Goal: Check status: Check status

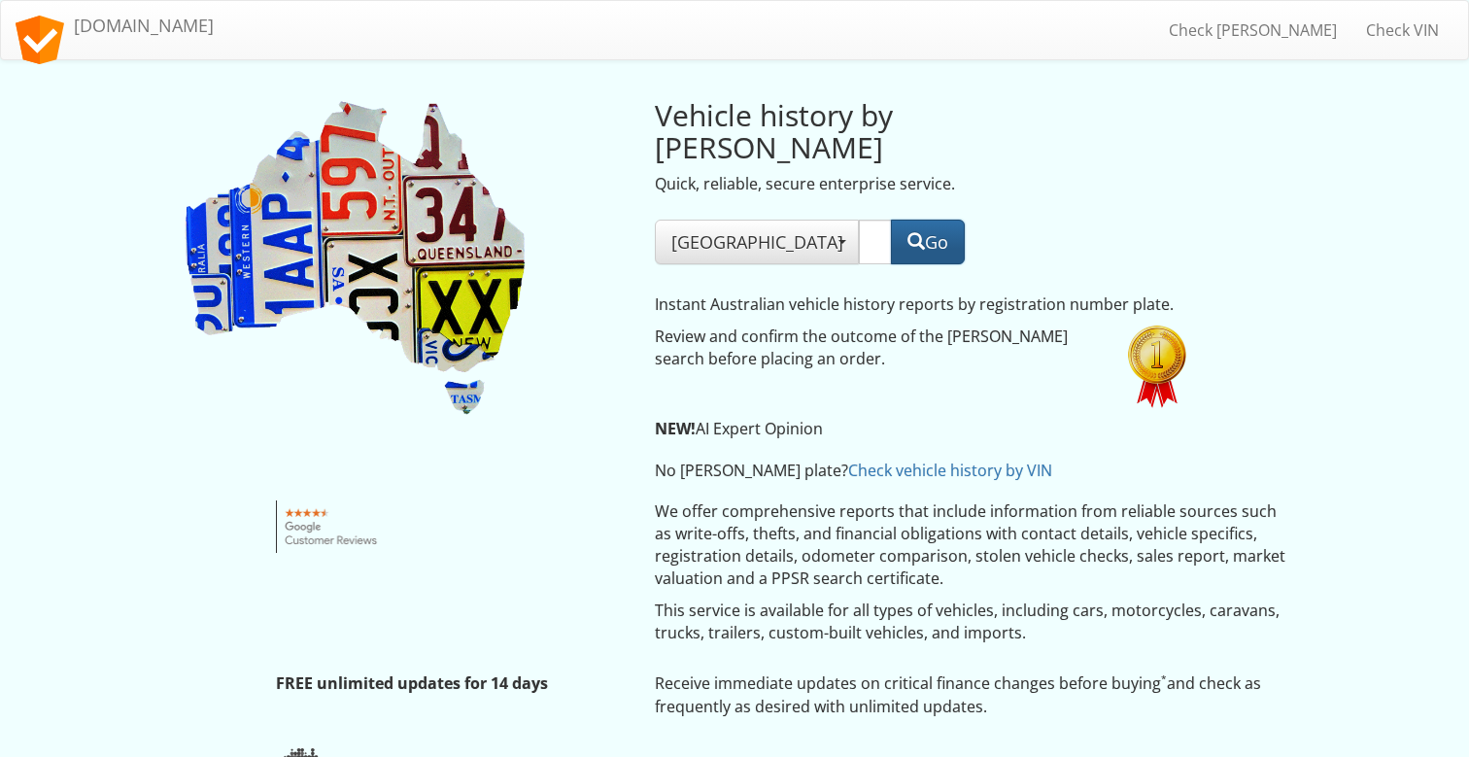
click at [932, 220] on button "Go" at bounding box center [928, 242] width 74 height 45
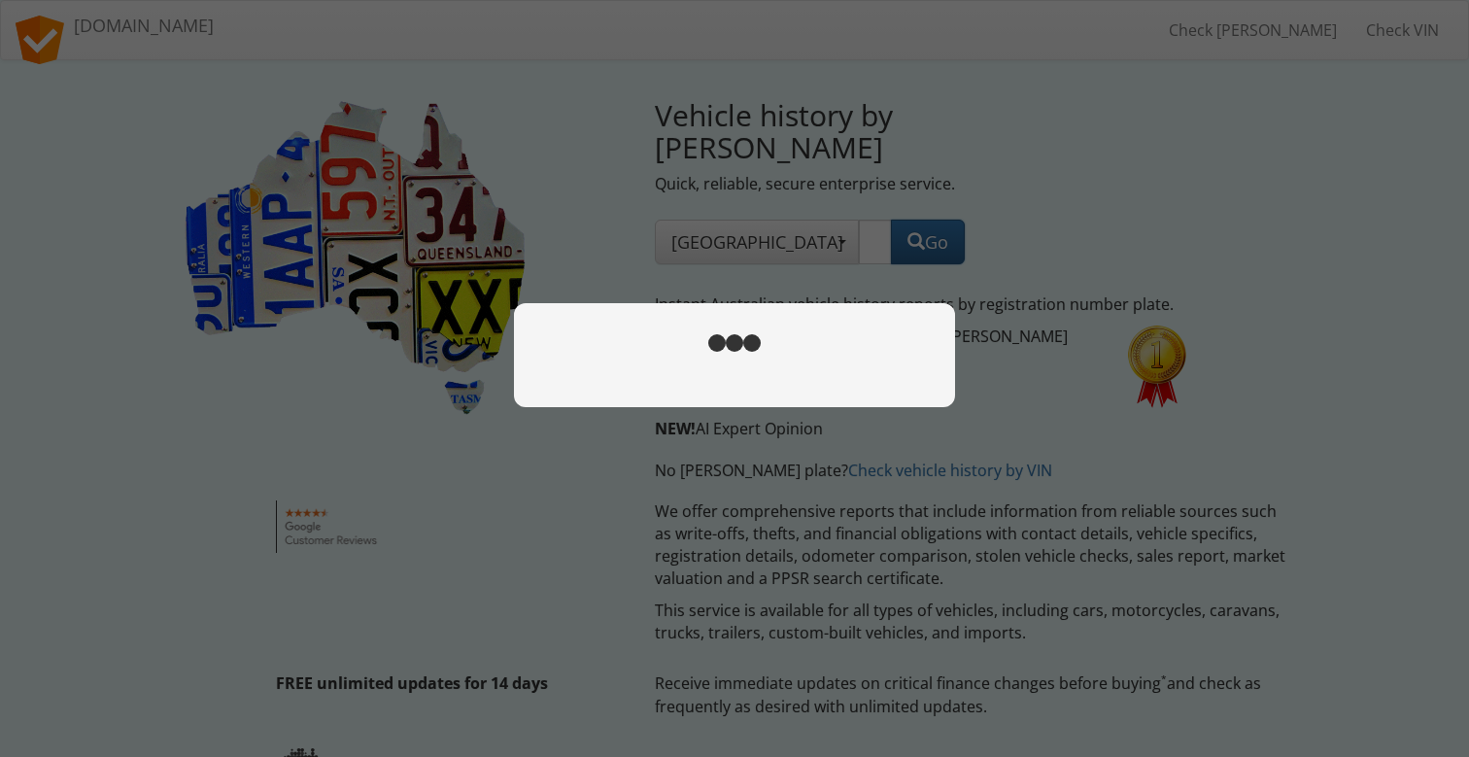
click at [694, 253] on div at bounding box center [734, 378] width 1469 height 757
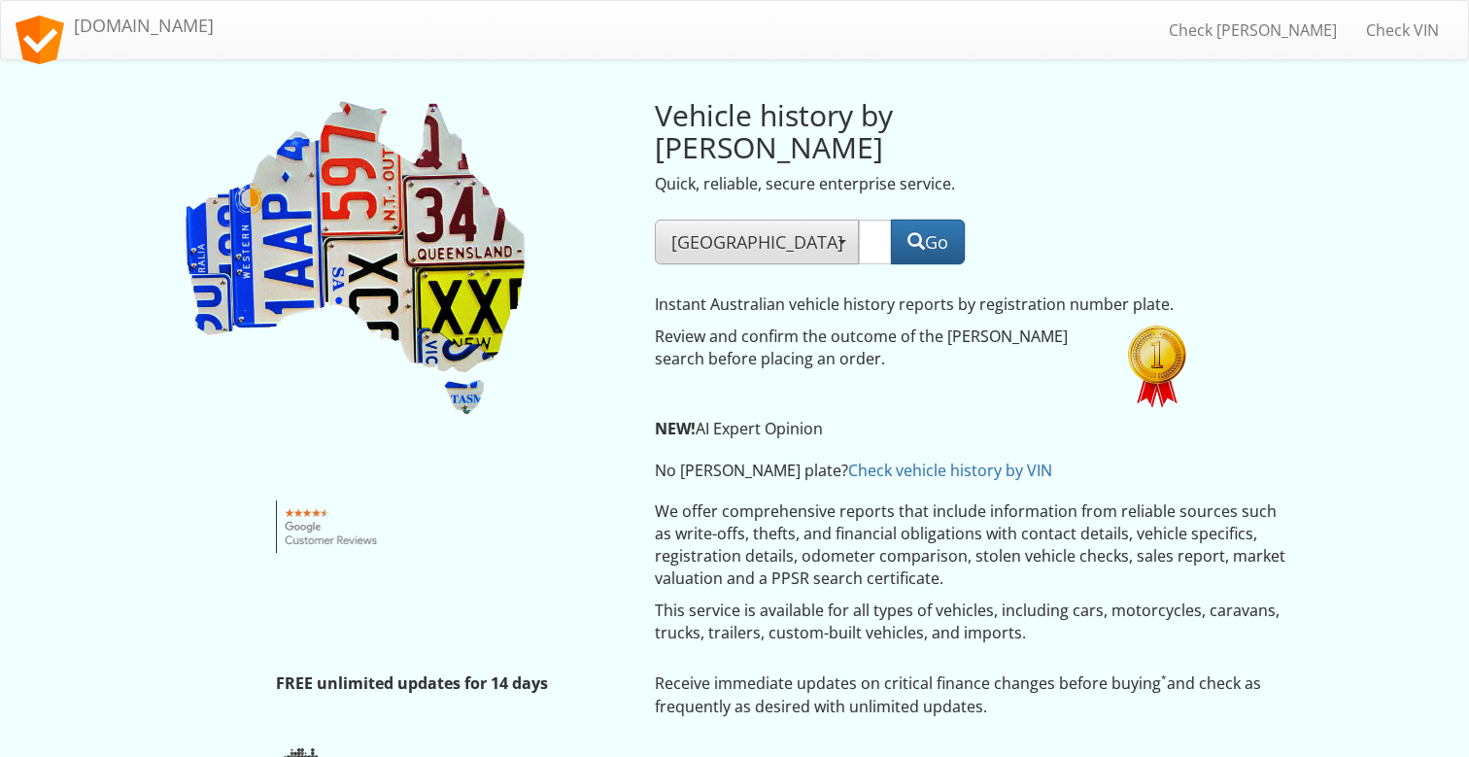
click at [705, 230] on span "[GEOGRAPHIC_DATA]" at bounding box center [756, 241] width 171 height 23
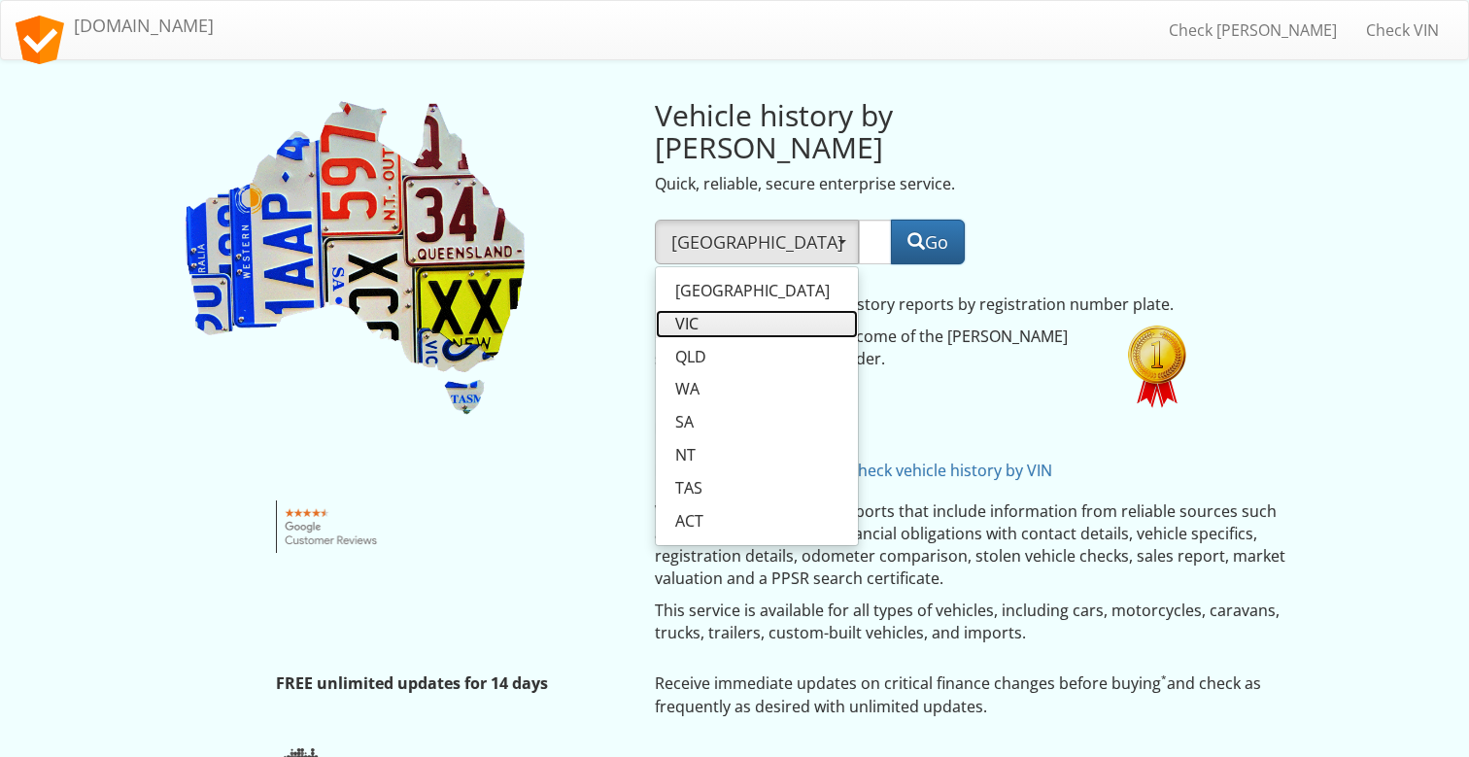
click at [706, 310] on link "VIC" at bounding box center [757, 324] width 202 height 28
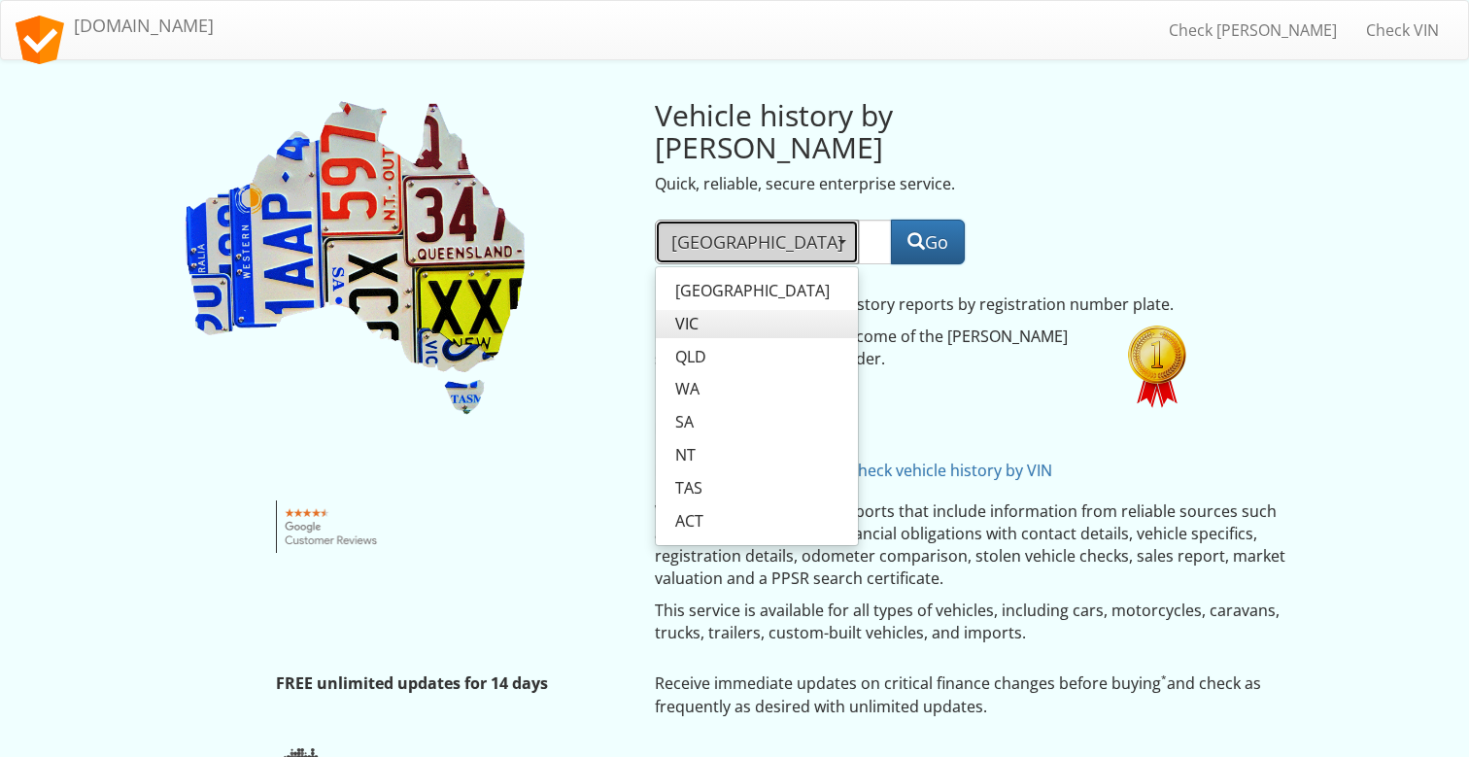
select select "VIC"
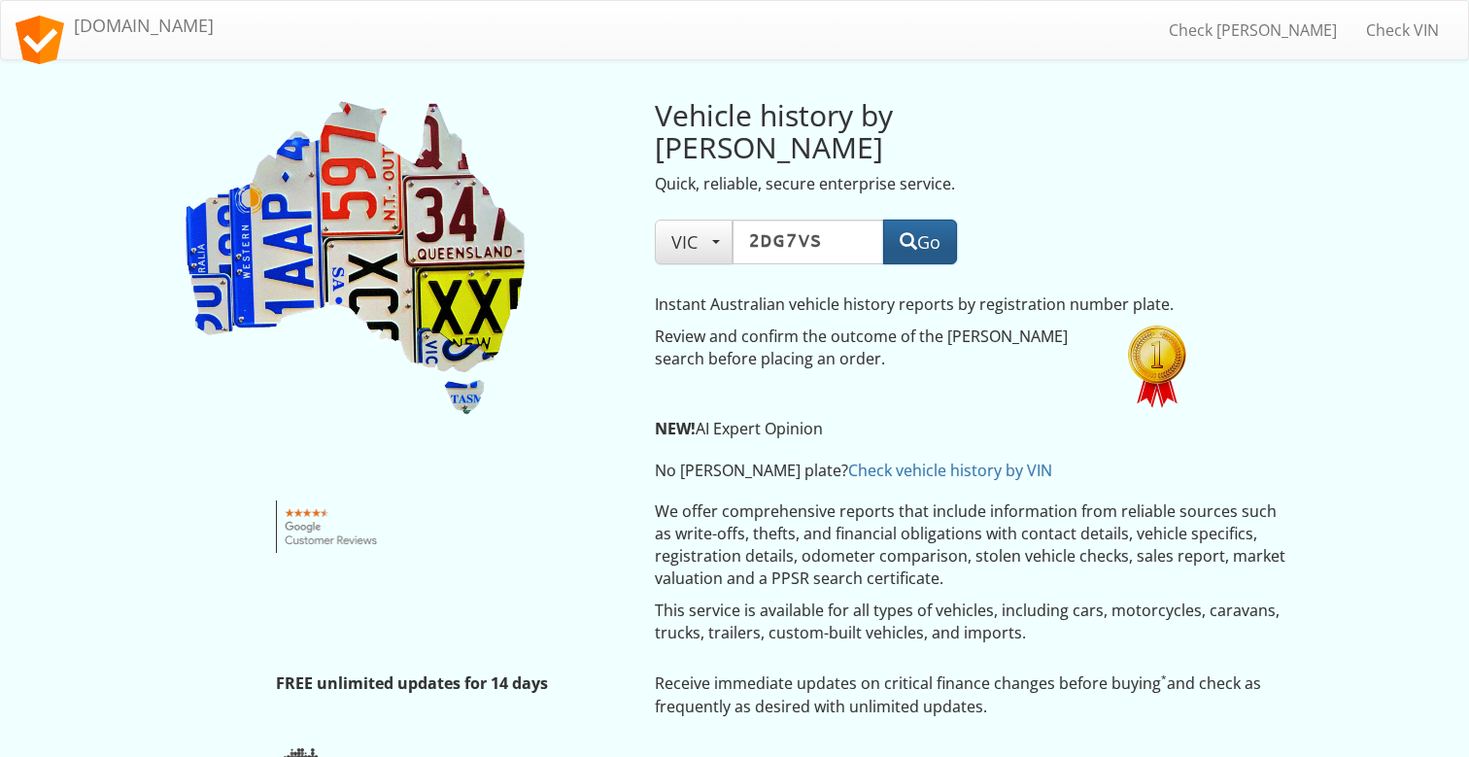
click at [936, 220] on button "Go" at bounding box center [920, 242] width 74 height 45
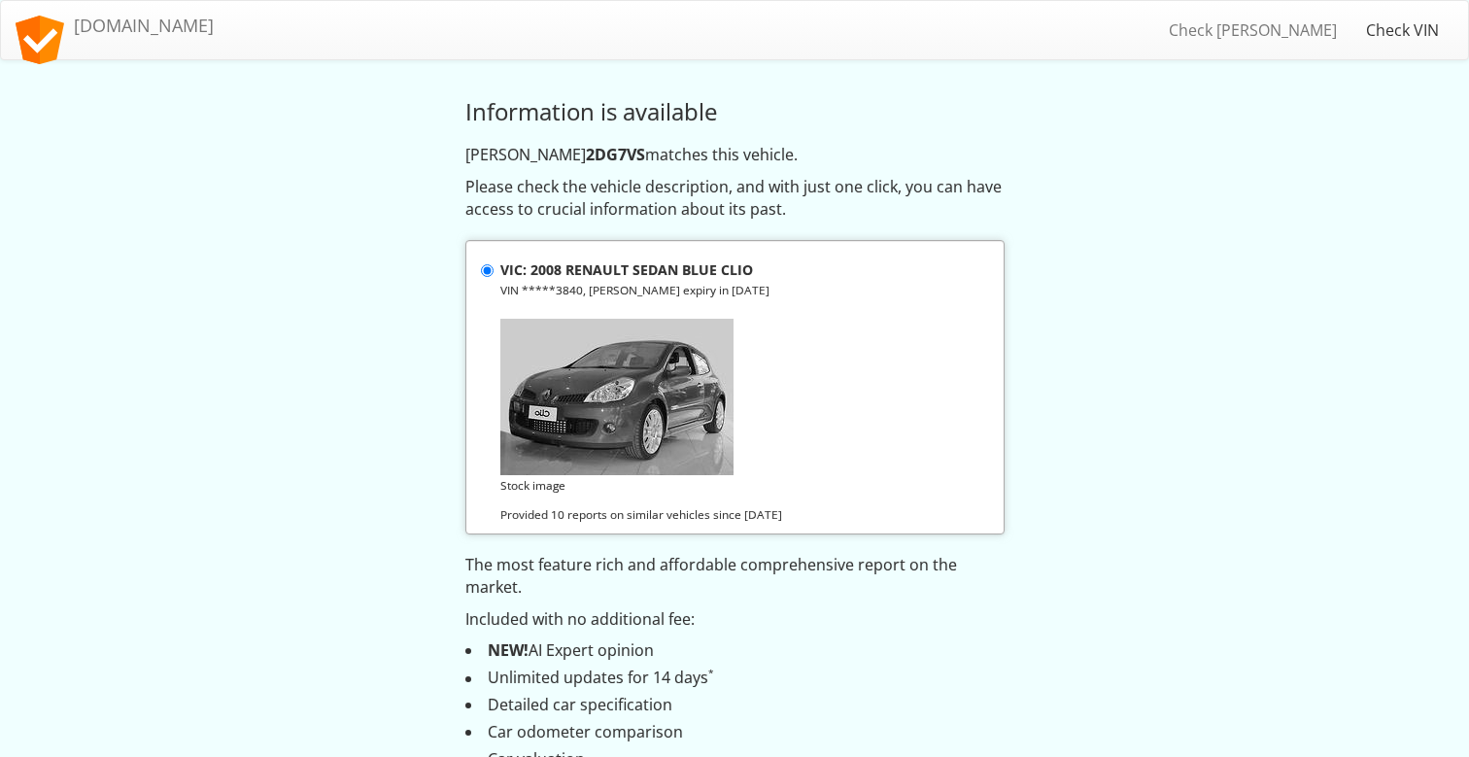
click at [1412, 31] on link "Check VIN" at bounding box center [1402, 30] width 102 height 49
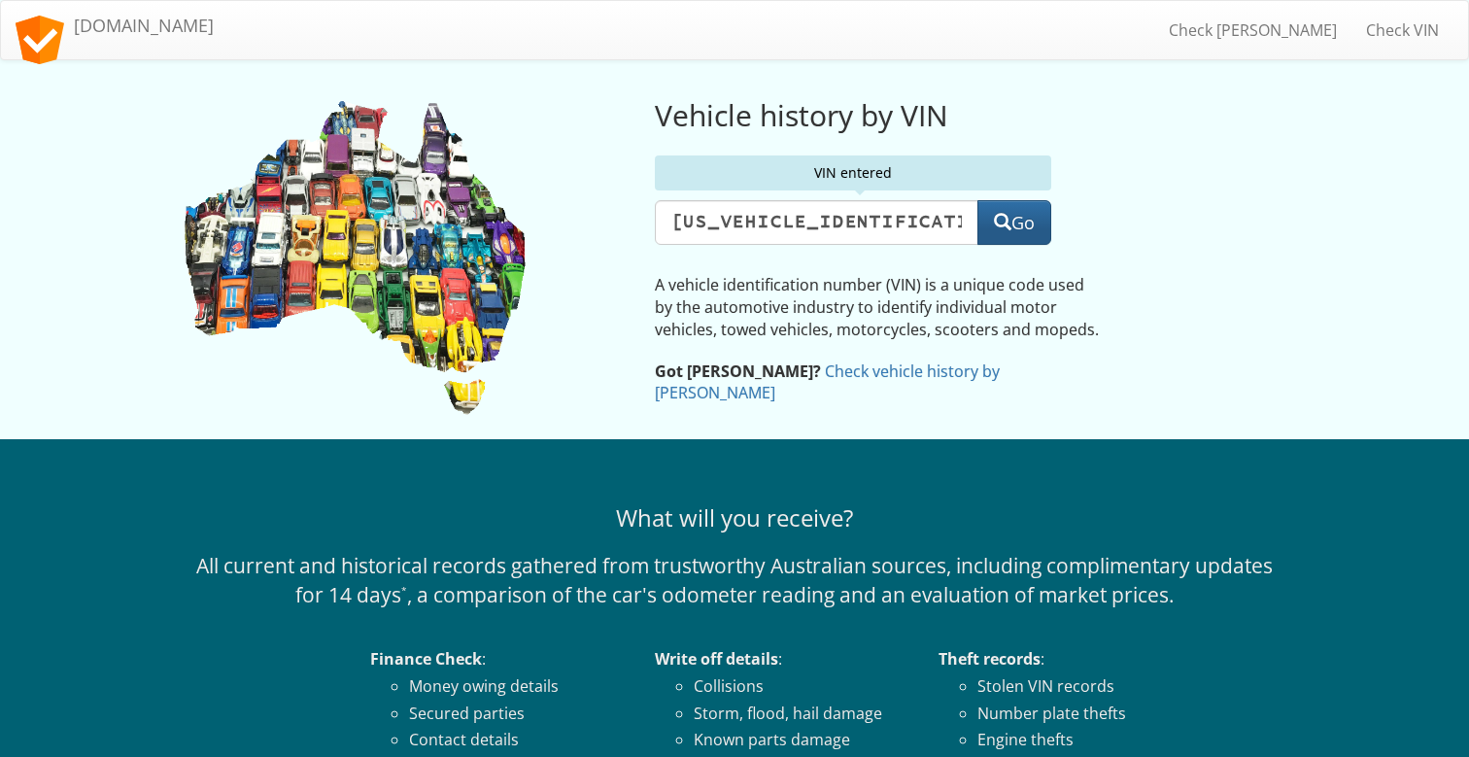
type input "[US_VEHICLE_IDENTIFICATION_NUMBER]"
click at [1021, 218] on button "Go" at bounding box center [1014, 222] width 74 height 45
